Goal: Check status: Check status

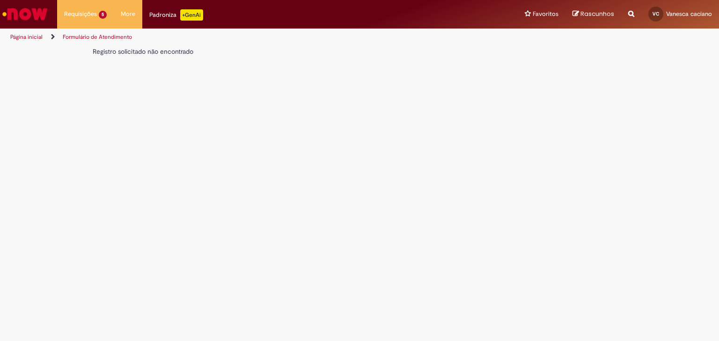
click at [84, 34] on link "Formulário de Atendimento" at bounding box center [97, 36] width 69 height 7
click at [30, 37] on link "Página inicial" at bounding box center [26, 36] width 32 height 7
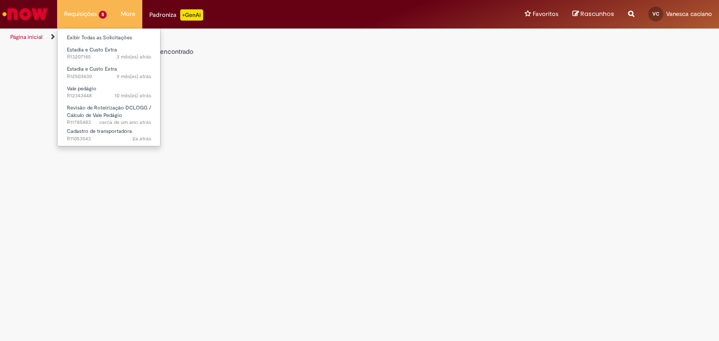
click at [95, 8] on li "Requisições 5 Exibir Todas as Solicitações Estadia e Custo Extra 3 mês(es) atrá…" at bounding box center [85, 14] width 57 height 28
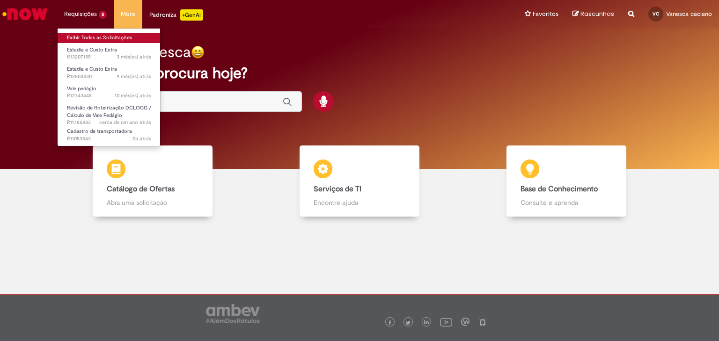
click at [88, 40] on link "Exibir Todas as Solicitações" at bounding box center [109, 38] width 103 height 10
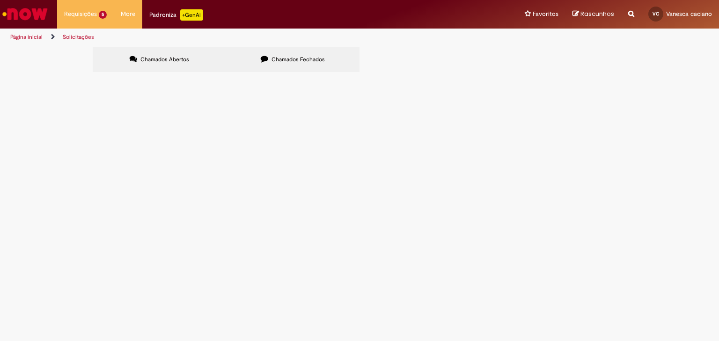
click at [274, 50] on label "Chamados Fechados" at bounding box center [292, 59] width 133 height 25
click at [0, 0] on td at bounding box center [0, 0] width 0 height 0
click at [0, 0] on span "Solucionado" at bounding box center [0, 0] width 0 height 0
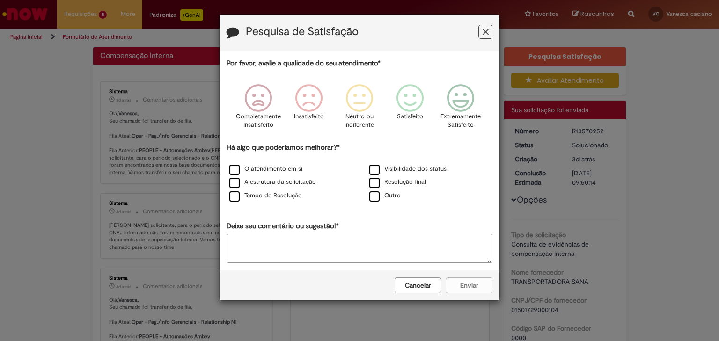
click at [485, 33] on icon "Feedback" at bounding box center [486, 32] width 6 height 10
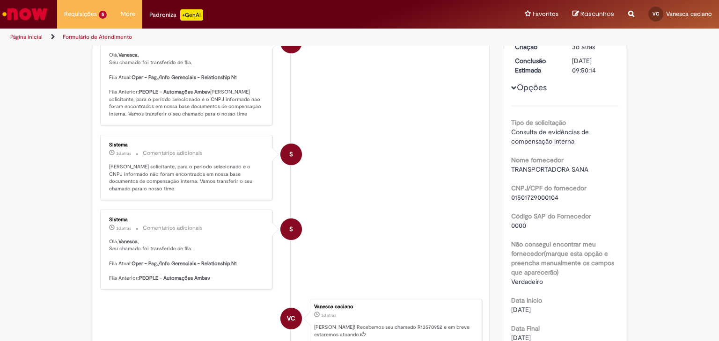
scroll to position [281, 0]
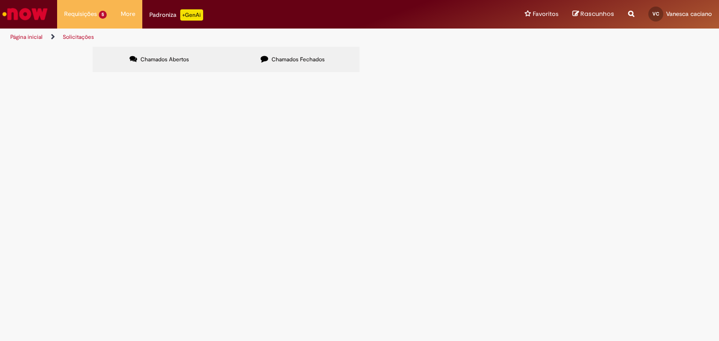
click at [0, 0] on span "Estadia e Custo Extra" at bounding box center [0, 0] width 0 height 0
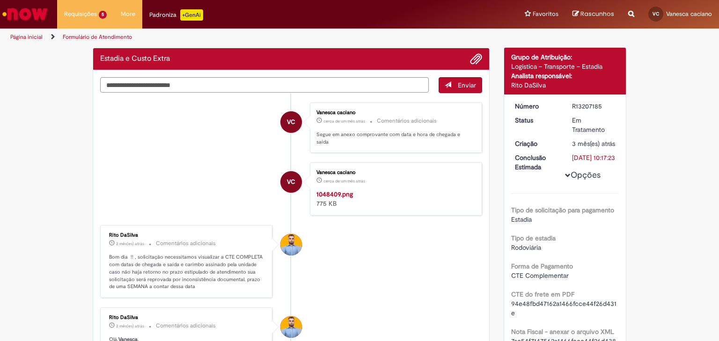
scroll to position [75, 0]
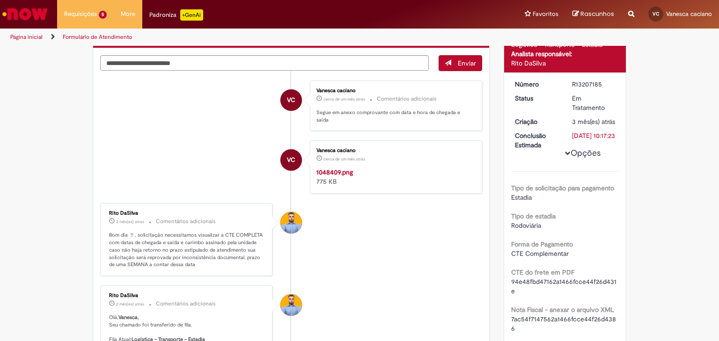
click at [403, 168] on img "Histórico de tíquete" at bounding box center [395, 168] width 156 height 0
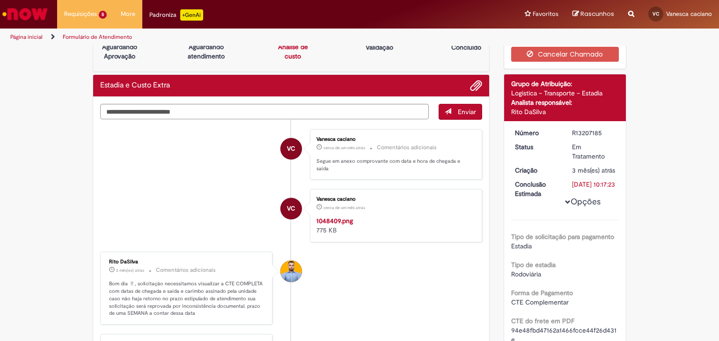
scroll to position [0, 0]
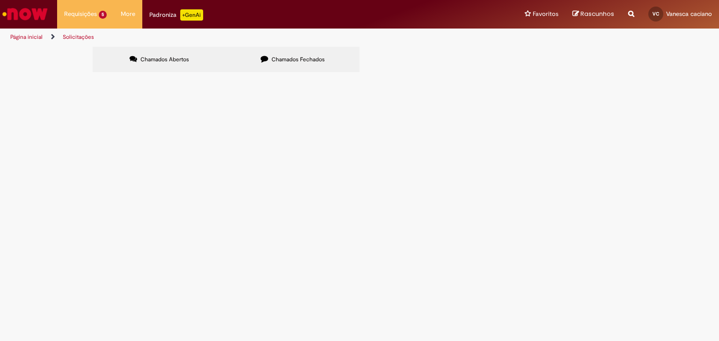
click at [0, 0] on span "Estadia e Custo Extra" at bounding box center [0, 0] width 0 height 0
click at [0, 0] on span "R12503430" at bounding box center [0, 0] width 0 height 0
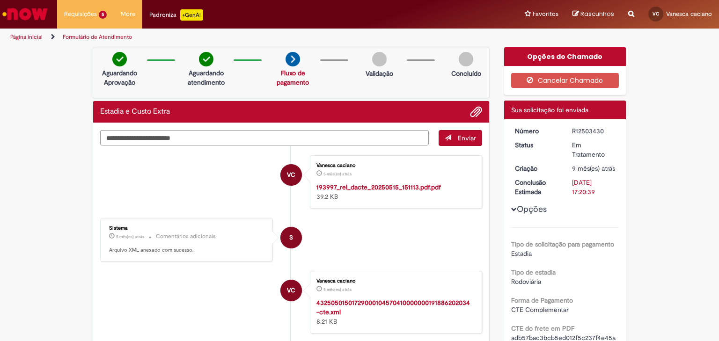
click at [391, 186] on strong "193997_rel_dacte_20250515_151113.pdf.pdf" at bounding box center [379, 187] width 125 height 8
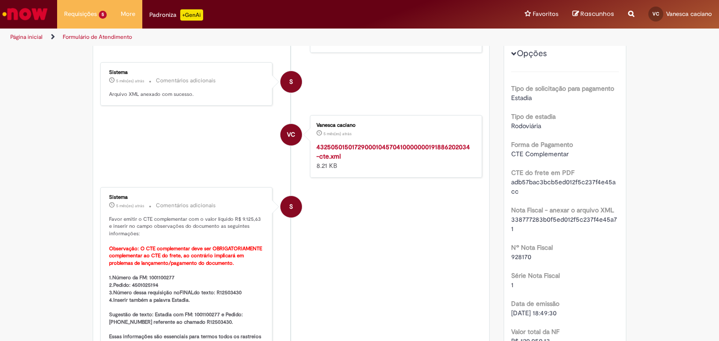
scroll to position [262, 0]
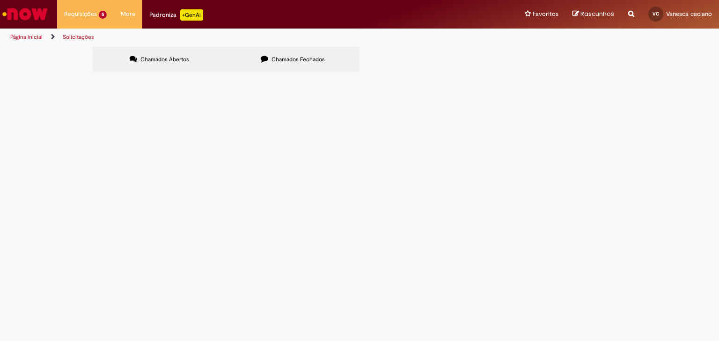
click at [275, 56] on span "Chamados Fechados" at bounding box center [298, 59] width 53 height 7
click at [0, 0] on span "R13121934" at bounding box center [0, 0] width 0 height 0
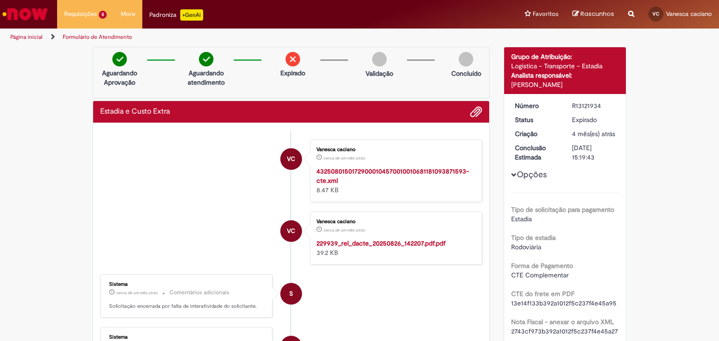
click at [386, 243] on strong "229939_rel_dacte_20250826_142207.pdf.pdf" at bounding box center [381, 243] width 129 height 8
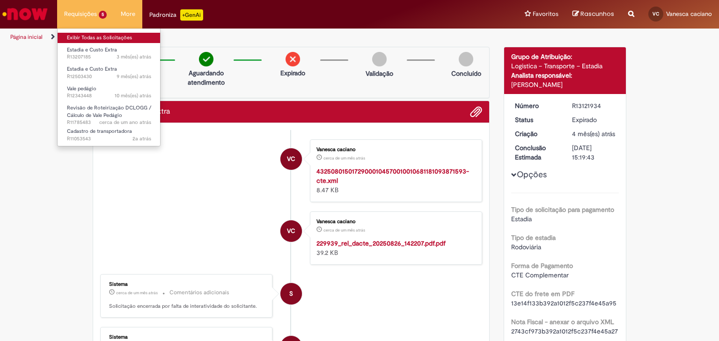
click at [88, 38] on link "Exibir Todas as Solicitações" at bounding box center [109, 38] width 103 height 10
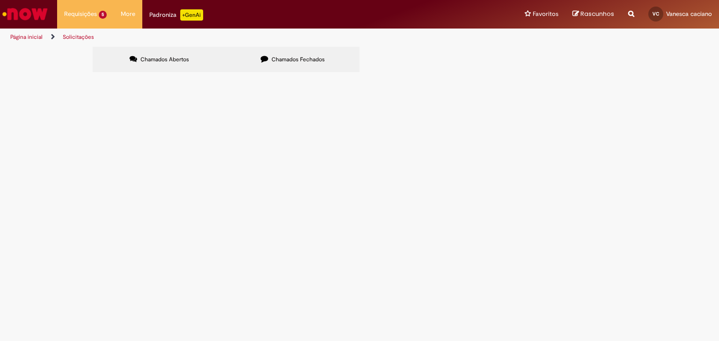
click at [0, 0] on input "Pesquisar" at bounding box center [0, 0] width 0 height 0
paste input "*******"
type input "*******"
click at [0, 0] on button "Pesquisar" at bounding box center [0, 0] width 0 height 0
click at [297, 58] on span "Chamados Fechados" at bounding box center [298, 59] width 53 height 7
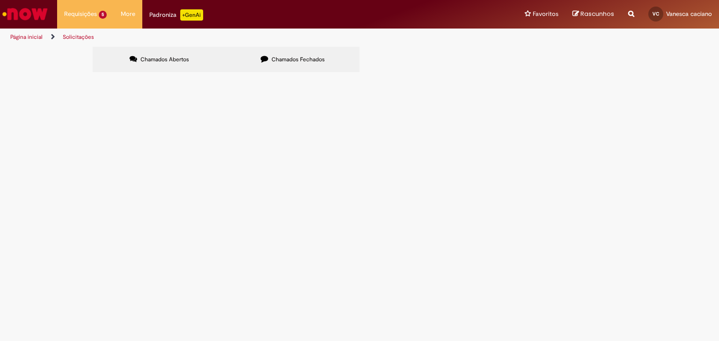
click at [0, 0] on input "Pesquisar" at bounding box center [0, 0] width 0 height 0
paste input "*******"
type input "*******"
click at [0, 0] on button "Pesquisar" at bounding box center [0, 0] width 0 height 0
drag, startPoint x: 515, startPoint y: 99, endPoint x: 451, endPoint y: 109, distance: 64.8
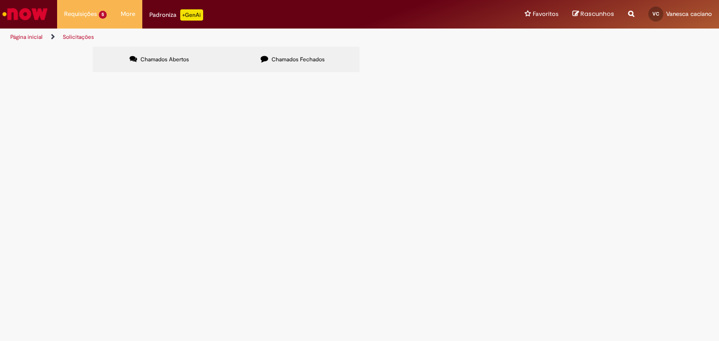
click at [0, 0] on div "Itens solicitados Exportar como PDF Exportar como Excel Exportar como CSV Itens…" at bounding box center [0, 0] width 0 height 0
click at [0, 0] on input "Pesquisar" at bounding box center [0, 0] width 0 height 0
paste input "**********"
type input "**********"
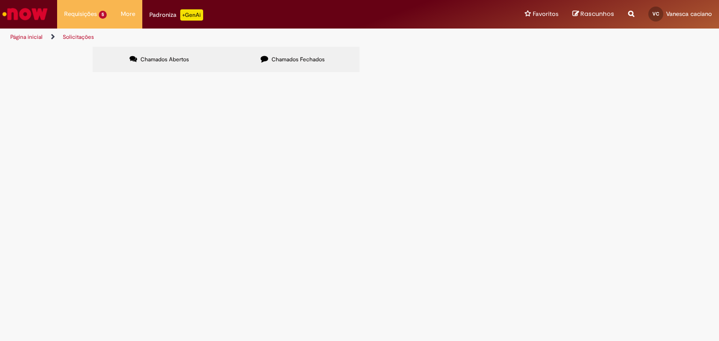
click at [0, 0] on button "Pesquisar" at bounding box center [0, 0] width 0 height 0
click at [178, 45] on ul "Página inicial Solicitações" at bounding box center [240, 37] width 466 height 17
click at [0, 0] on section "Itens solicitados Exportar como PDF Exportar como Excel Exportar como CSV Itens…" at bounding box center [0, 0] width 0 height 0
click at [180, 60] on span "Chamados Abertos" at bounding box center [165, 59] width 49 height 7
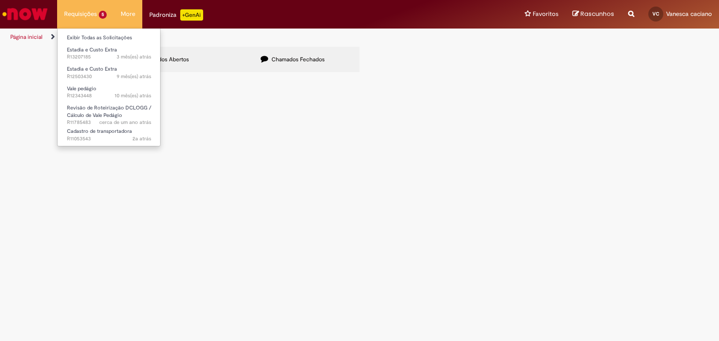
click at [84, 8] on li "Requisições 5 Exibir Todas as Solicitações Estadia e Custo Extra 3 mês(es) atrá…" at bounding box center [85, 14] width 57 height 28
click at [86, 36] on link "Exibir Todas as Solicitações" at bounding box center [109, 38] width 103 height 10
click at [87, 41] on link "Exibir Todas as Solicitações" at bounding box center [109, 38] width 103 height 10
click at [82, 54] on span "3 mês(es) atrás 3 meses atrás R13207185" at bounding box center [109, 56] width 84 height 7
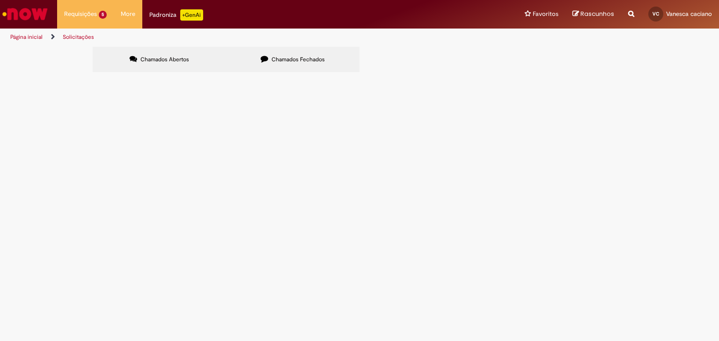
click at [34, 35] on link "Página inicial" at bounding box center [26, 36] width 32 height 7
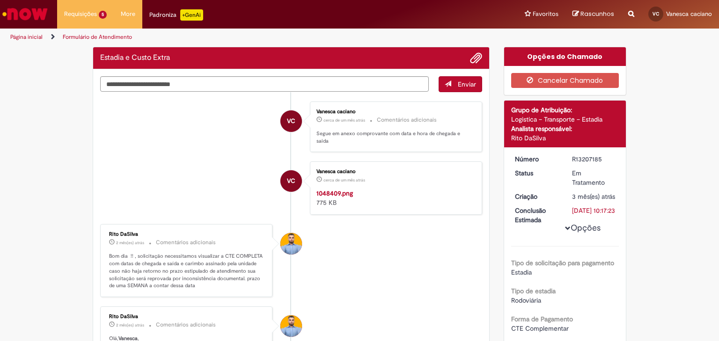
click at [376, 189] on img "Histórico de tíquete" at bounding box center [395, 189] width 156 height 0
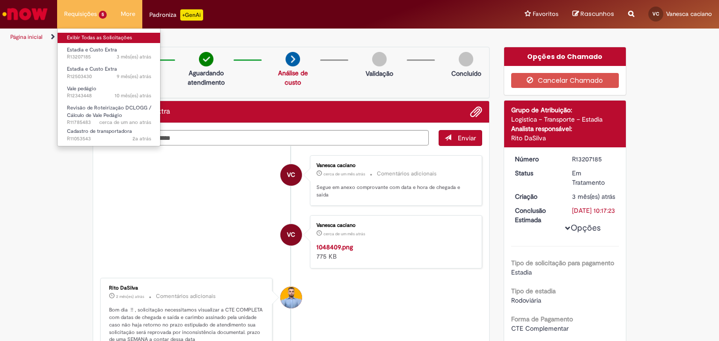
click at [89, 38] on link "Exibir Todas as Solicitações" at bounding box center [109, 38] width 103 height 10
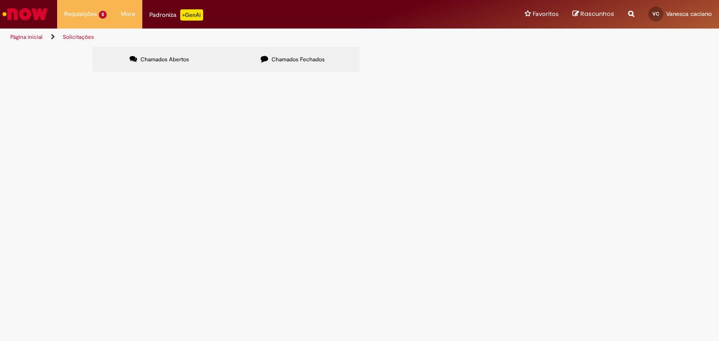
click at [294, 56] on span "Chamados Fechados" at bounding box center [298, 59] width 53 height 7
click at [0, 0] on span "R13122184" at bounding box center [0, 0] width 0 height 0
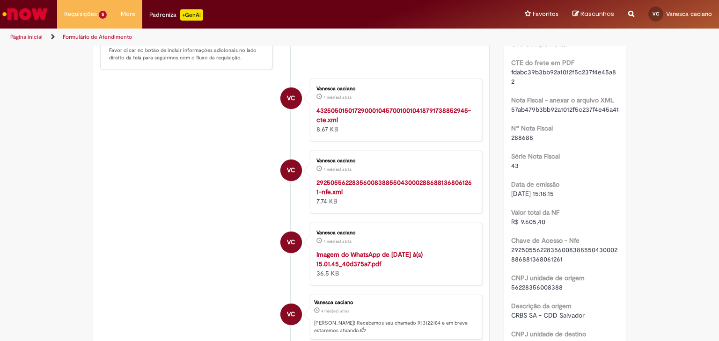
scroll to position [262, 0]
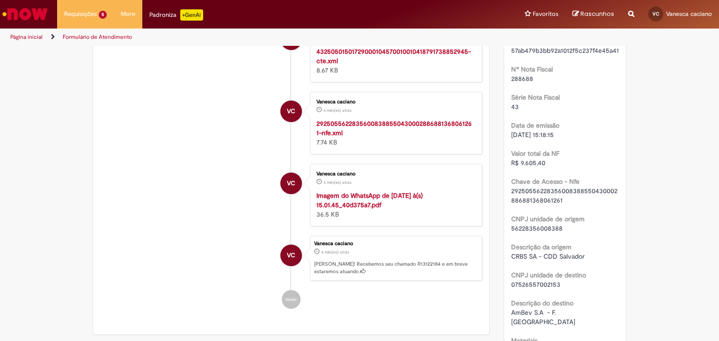
click at [378, 199] on strong "Imagem do WhatsApp de [DATE] à(s) 15.01.45_40d375a7.pdf" at bounding box center [370, 201] width 106 height 18
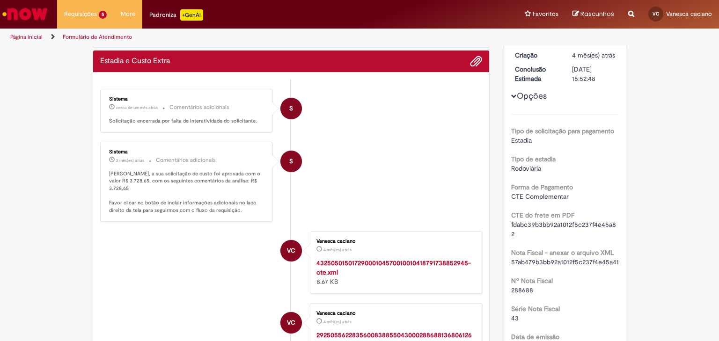
scroll to position [0, 0]
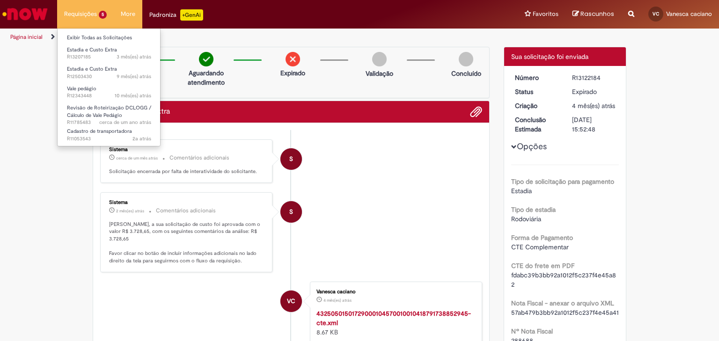
click at [81, 43] on li "Estadia e Custo Extra 3 mês(es) atrás 3 meses atrás R13207185" at bounding box center [109, 52] width 103 height 19
click at [86, 36] on link "Exibir Todas as Solicitações" at bounding box center [109, 38] width 103 height 10
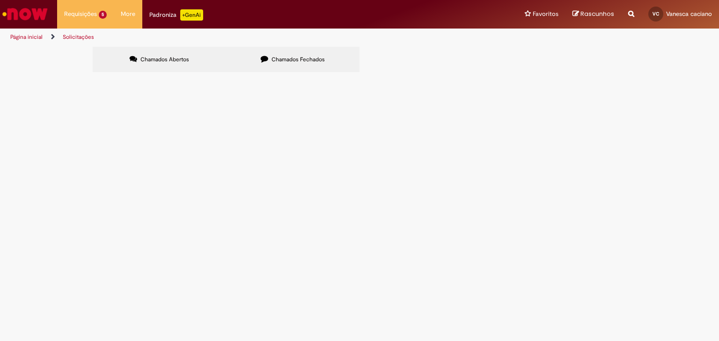
click at [262, 48] on label "Chamados Fechados" at bounding box center [292, 59] width 133 height 25
click at [0, 0] on span "R13122065" at bounding box center [0, 0] width 0 height 0
click at [0, 0] on td "R13122065" at bounding box center [0, 0] width 0 height 0
click at [0, 0] on span "R13122065" at bounding box center [0, 0] width 0 height 0
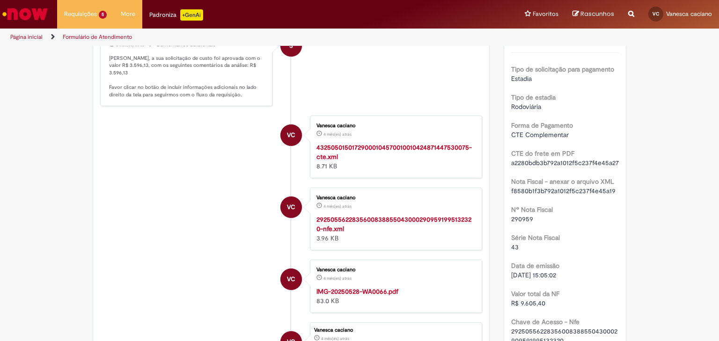
scroll to position [166, 0]
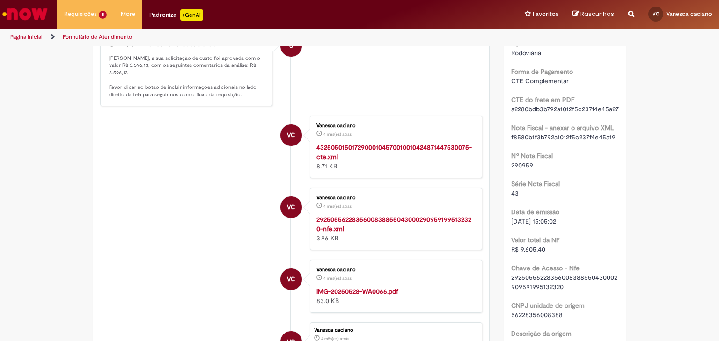
click at [355, 292] on strong "IMG-20250528-WA0066.pdf" at bounding box center [358, 292] width 82 height 8
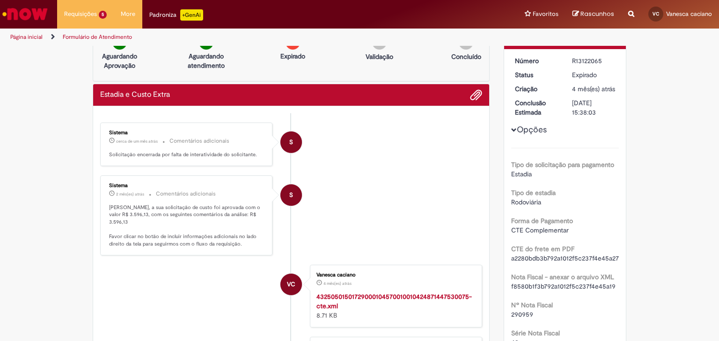
scroll to position [16, 0]
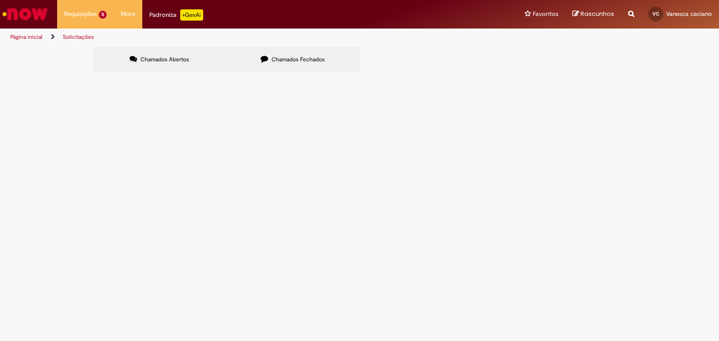
click at [276, 67] on label "Chamados Fechados" at bounding box center [292, 59] width 133 height 25
click at [0, 0] on span "R13097415" at bounding box center [0, 0] width 0 height 0
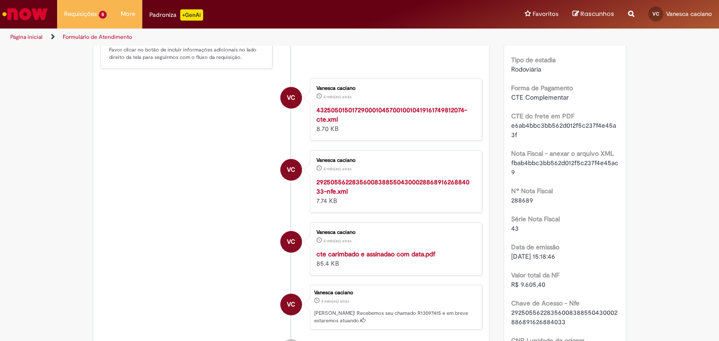
scroll to position [204, 0]
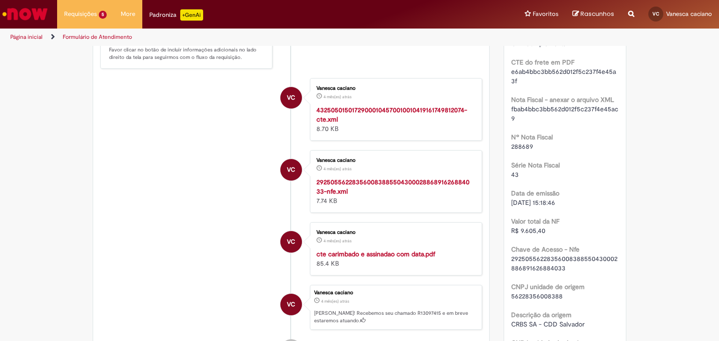
click at [345, 253] on strong "cte carimbado e assinadao com data.pdf" at bounding box center [376, 254] width 119 height 8
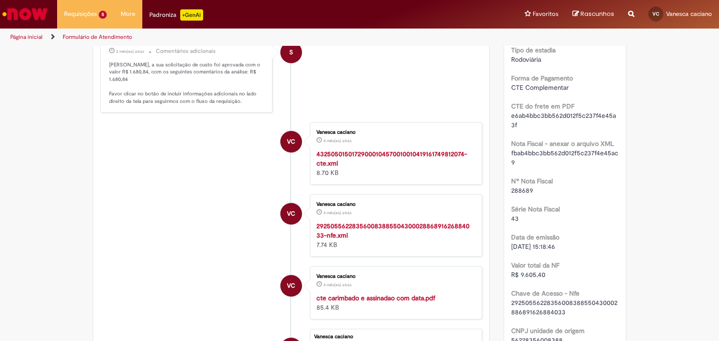
scroll to position [54, 0]
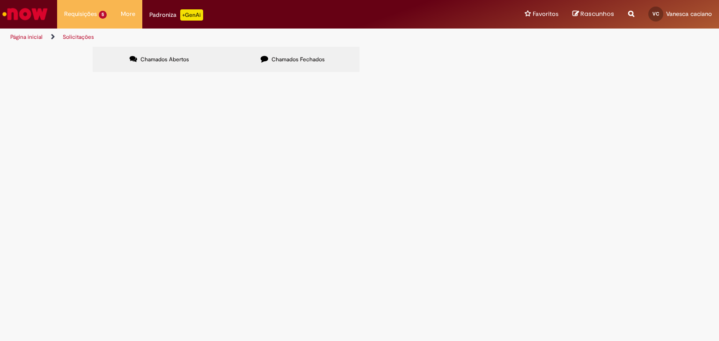
click at [285, 54] on label "Chamados Fechados" at bounding box center [292, 59] width 133 height 25
click at [149, 65] on label "Chamados Abertos" at bounding box center [159, 59] width 133 height 25
click at [271, 62] on label "Chamados Fechados" at bounding box center [292, 59] width 133 height 25
click at [0, 0] on span "Estadia e Custo Extra" at bounding box center [0, 0] width 0 height 0
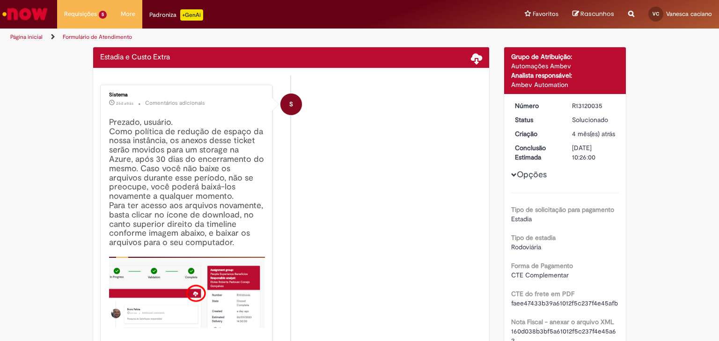
click at [170, 222] on h4 "Prezado, usuário. Como política de redução de espaço da nossa instância, os ane…" at bounding box center [187, 241] width 156 height 247
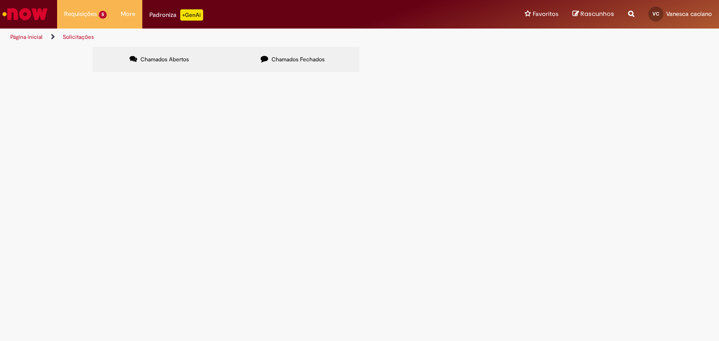
click at [289, 52] on label "Chamados Fechados" at bounding box center [292, 59] width 133 height 25
click at [0, 0] on link "2" at bounding box center [0, 0] width 0 height 0
click at [0, 0] on span "Estadia e Custo Extra" at bounding box center [0, 0] width 0 height 0
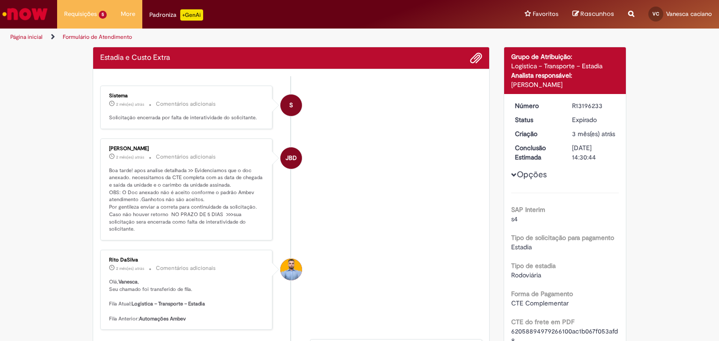
click at [187, 265] on small "Comentários adicionais" at bounding box center [186, 269] width 60 height 8
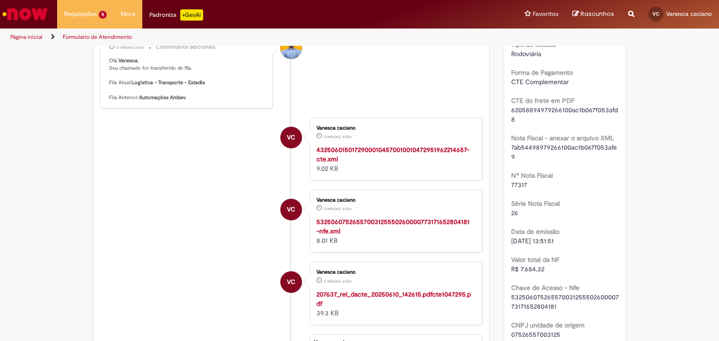
scroll to position [279, 0]
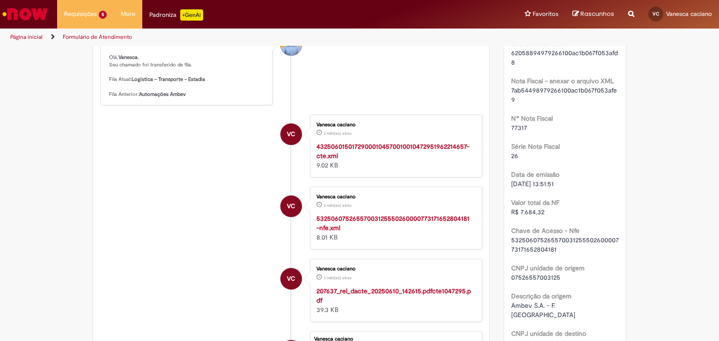
click at [393, 287] on strong "207637_rel_dacte_20250610_142615.pdfcte1047295.pdf" at bounding box center [394, 296] width 155 height 18
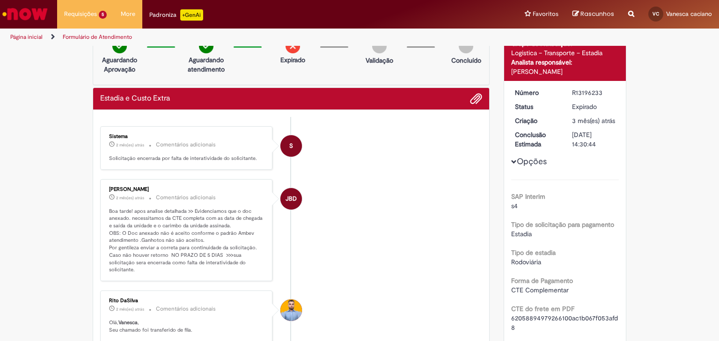
scroll to position [0, 0]
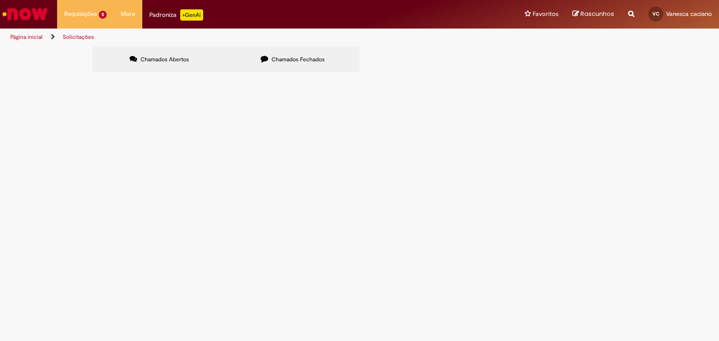
click at [320, 63] on span "Chamados Fechados" at bounding box center [298, 59] width 53 height 7
click at [0, 0] on link "2" at bounding box center [0, 0] width 0 height 0
click at [0, 0] on span "R13122235" at bounding box center [0, 0] width 0 height 0
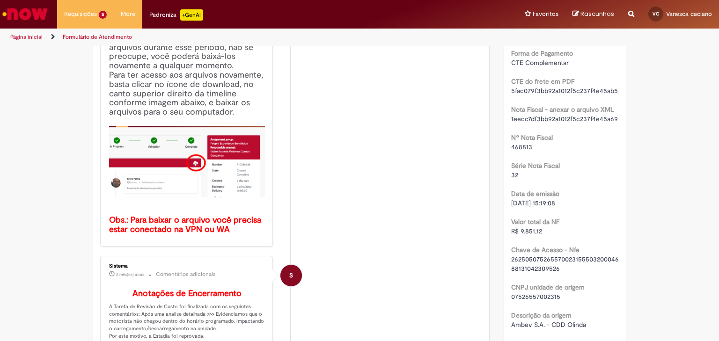
scroll to position [166, 0]
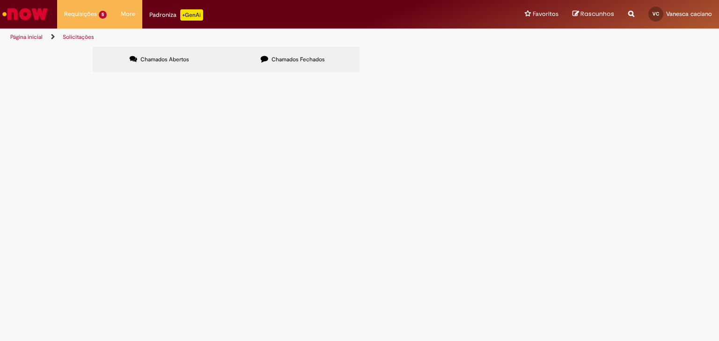
click at [272, 59] on span "Chamados Fechados" at bounding box center [298, 59] width 53 height 7
click at [0, 0] on link "2" at bounding box center [0, 0] width 0 height 0
click at [0, 0] on span "R13122270" at bounding box center [0, 0] width 0 height 0
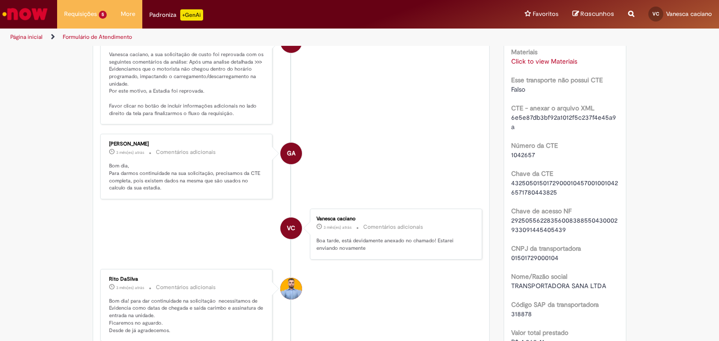
scroll to position [578, 0]
click at [547, 193] on span "43250501501729000104570010010426571780443825" at bounding box center [564, 189] width 107 height 18
copy span "43250501501729000104570010010426571780443825"
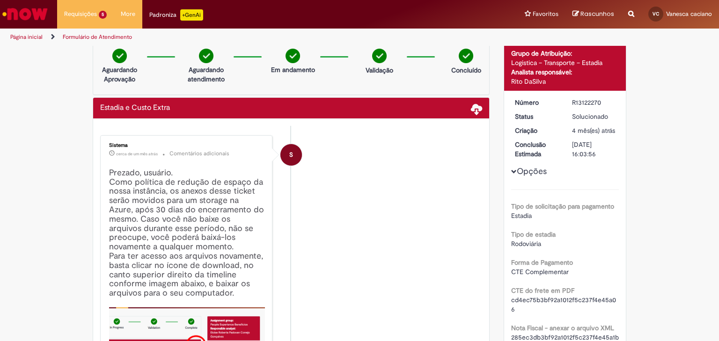
scroll to position [0, 0]
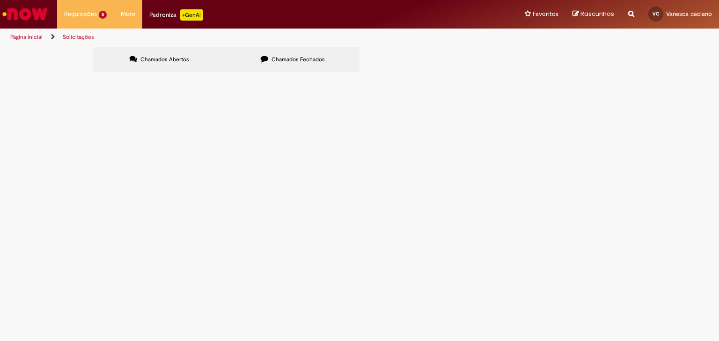
click at [277, 54] on label "Chamados Fechados" at bounding box center [292, 59] width 133 height 25
click at [0, 0] on link "2" at bounding box center [0, 0] width 0 height 0
click at [0, 0] on span "R13121817" at bounding box center [0, 0] width 0 height 0
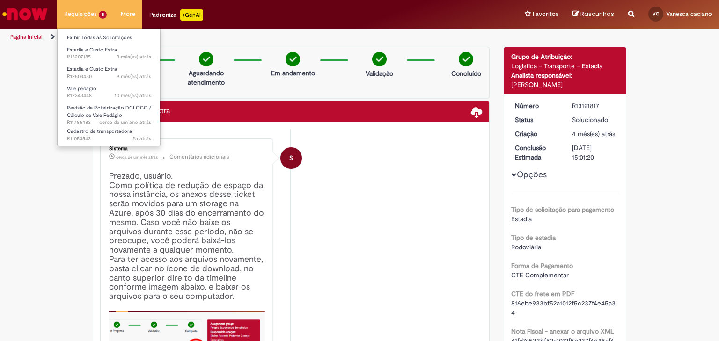
click at [72, 15] on li "Requisições 5 Exibir Todas as Solicitações Estadia e Custo Extra 3 mês(es) atrá…" at bounding box center [85, 14] width 57 height 28
click at [81, 35] on link "Exibir Todas as Solicitações" at bounding box center [109, 38] width 103 height 10
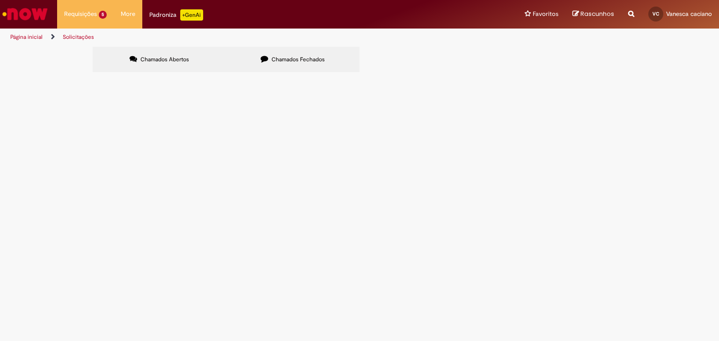
click at [0, 0] on span "Estadia e Custo Extra" at bounding box center [0, 0] width 0 height 0
click at [0, 0] on button at bounding box center [0, 0] width 0 height 0
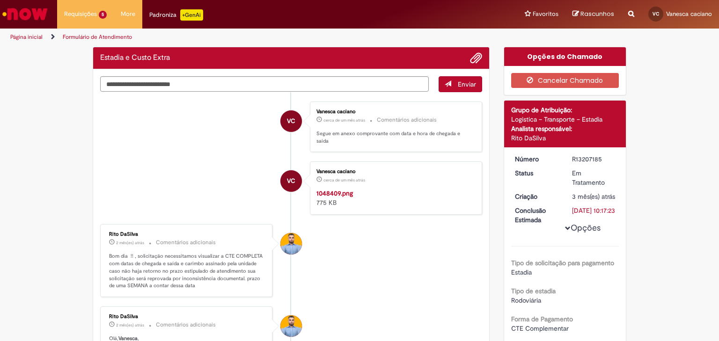
click at [598, 93] on div "Cancelar Chamado" at bounding box center [565, 80] width 122 height 29
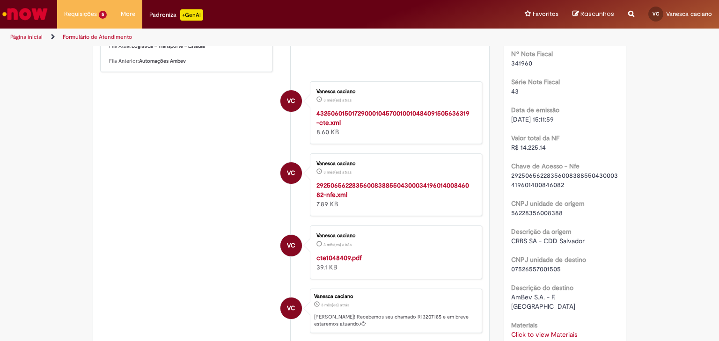
scroll to position [391, 0]
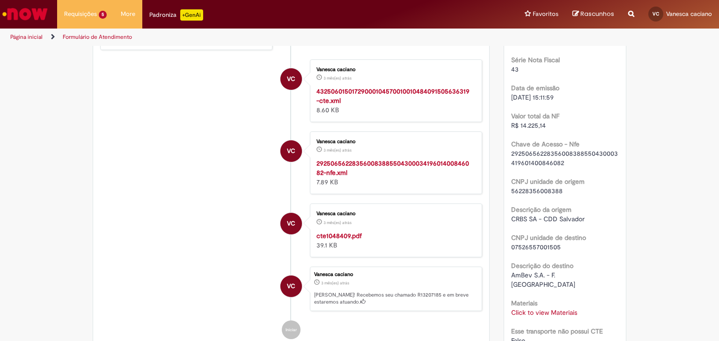
click at [529, 164] on span "29250656228356008388550430003419601400846082" at bounding box center [564, 158] width 107 height 18
click at [529, 156] on span "29250656228356008388550430003419601400846082" at bounding box center [564, 158] width 107 height 18
copy span "29250656228356008388550430003419601400846082"
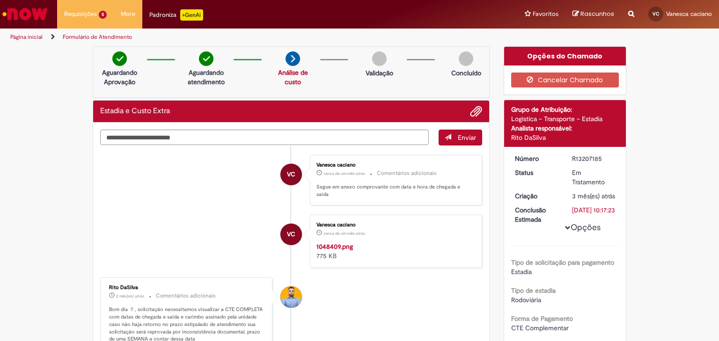
scroll to position [0, 0]
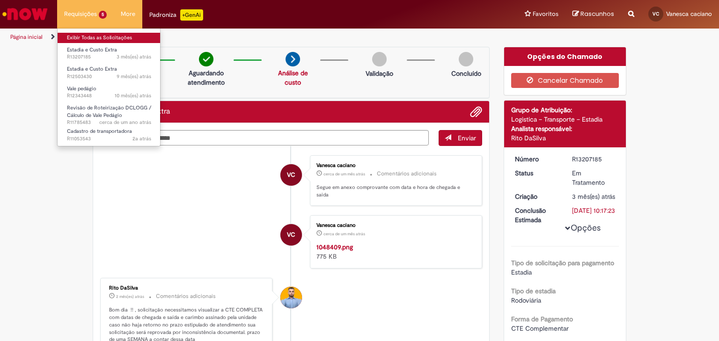
click at [86, 36] on link "Exibir Todas as Solicitações" at bounding box center [109, 38] width 103 height 10
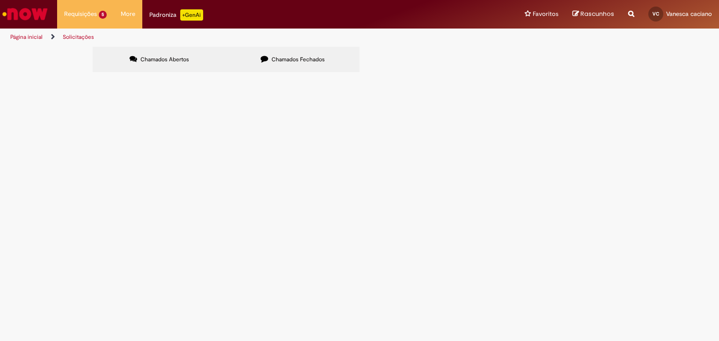
click at [0, 0] on input "Pesquisar" at bounding box center [0, 0] width 0 height 0
paste input "**********"
type input "**********"
click at [0, 0] on button "Pesquisar" at bounding box center [0, 0] width 0 height 0
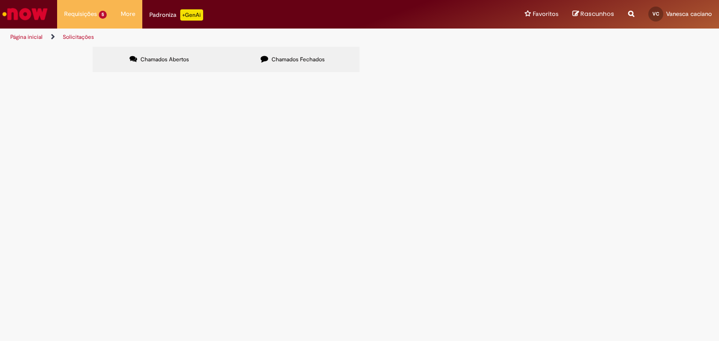
scroll to position [0, 0]
click at [0, 0] on button "Pesquisar" at bounding box center [0, 0] width 0 height 0
click at [0, 0] on input "Pesquisar" at bounding box center [0, 0] width 0 height 0
paste input "**********"
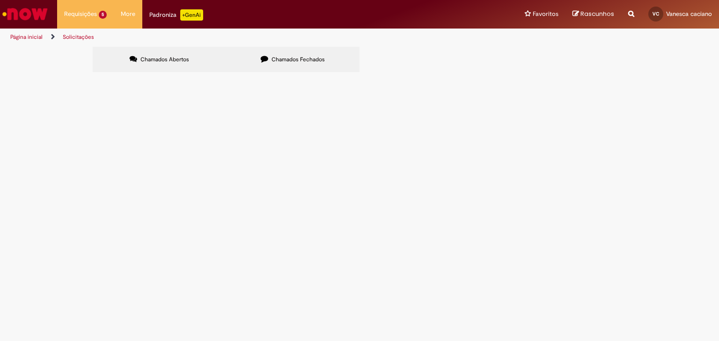
type input "**********"
click at [0, 0] on button "Pesquisar" at bounding box center [0, 0] width 0 height 0
paste input "**********"
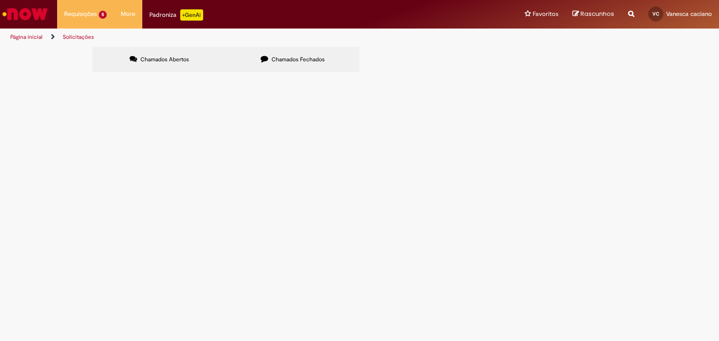
type input "**********"
click at [267, 61] on icon at bounding box center [264, 58] width 7 height 7
click at [267, 61] on label "Chamados Fechados" at bounding box center [292, 59] width 133 height 25
click at [0, 0] on button at bounding box center [0, 0] width 0 height 0
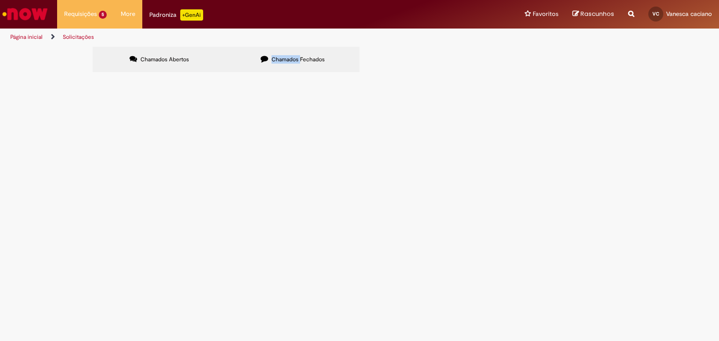
click at [0, 0] on button at bounding box center [0, 0] width 0 height 0
click at [0, 0] on input "Pesquisar" at bounding box center [0, 0] width 0 height 0
paste input "**********"
type input "**********"
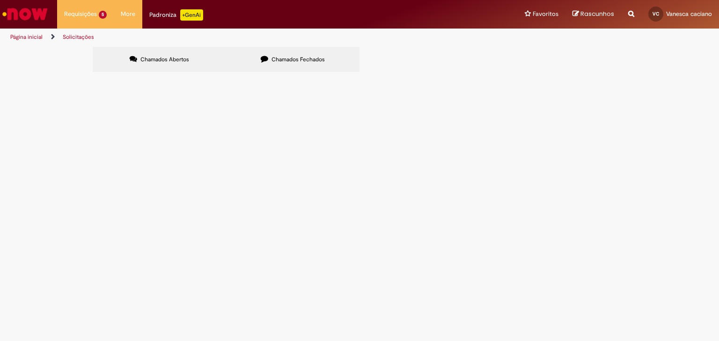
scroll to position [0, 0]
click at [188, 51] on label "Chamados Abertos" at bounding box center [159, 59] width 133 height 25
click at [275, 60] on span "Chamados Fechados" at bounding box center [298, 59] width 53 height 7
